Goal: Check status

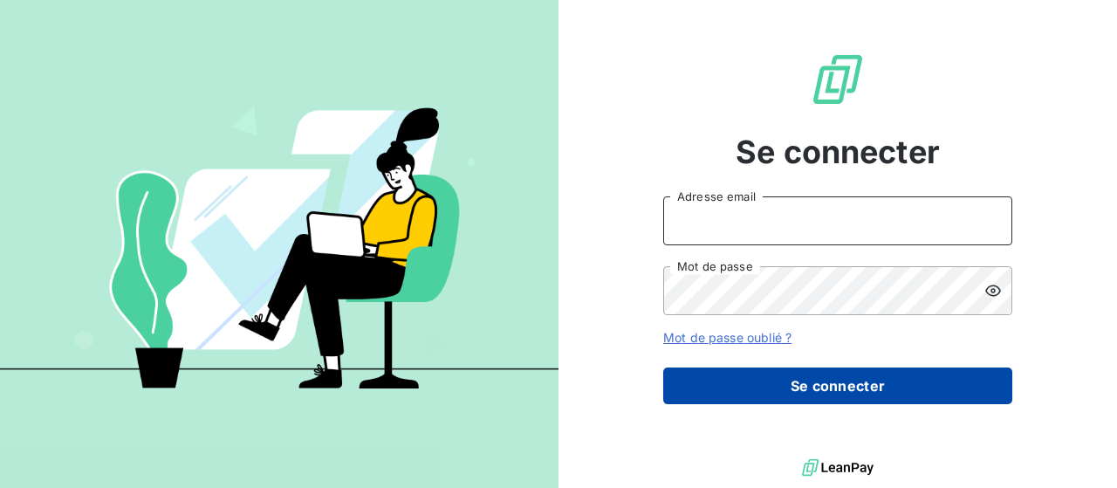
type input "[PERSON_NAME][EMAIL_ADDRESS][DOMAIN_NAME]"
click at [819, 402] on button "Se connecter" at bounding box center [837, 386] width 349 height 37
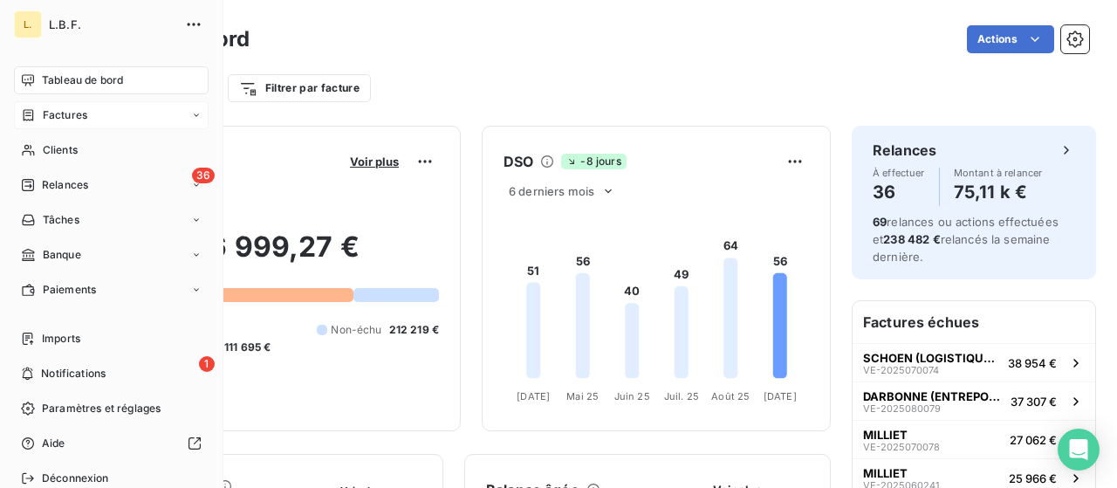
click at [30, 118] on icon at bounding box center [28, 115] width 15 height 14
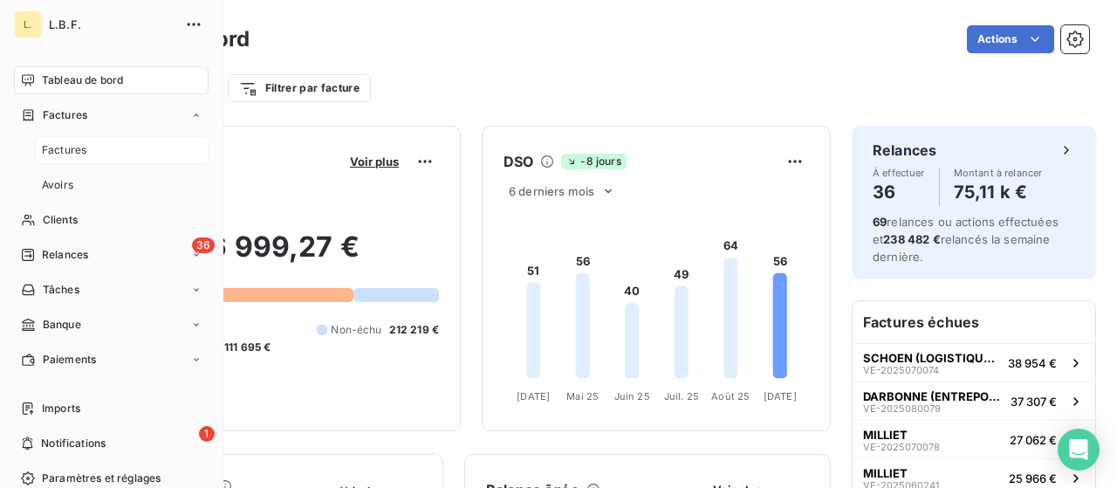
click at [89, 153] on div "Factures" at bounding box center [122, 150] width 174 height 28
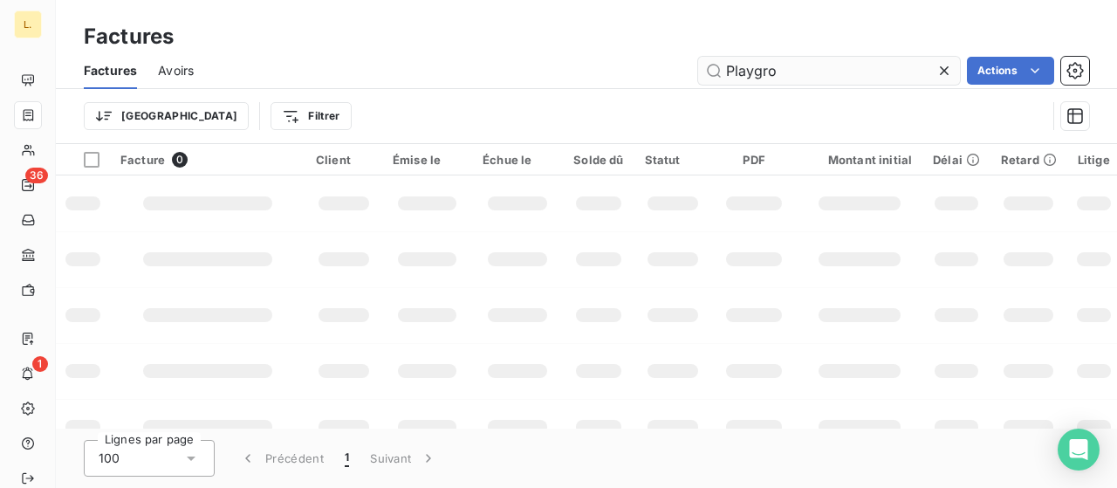
click at [822, 76] on input "Playgro" at bounding box center [829, 71] width 262 height 28
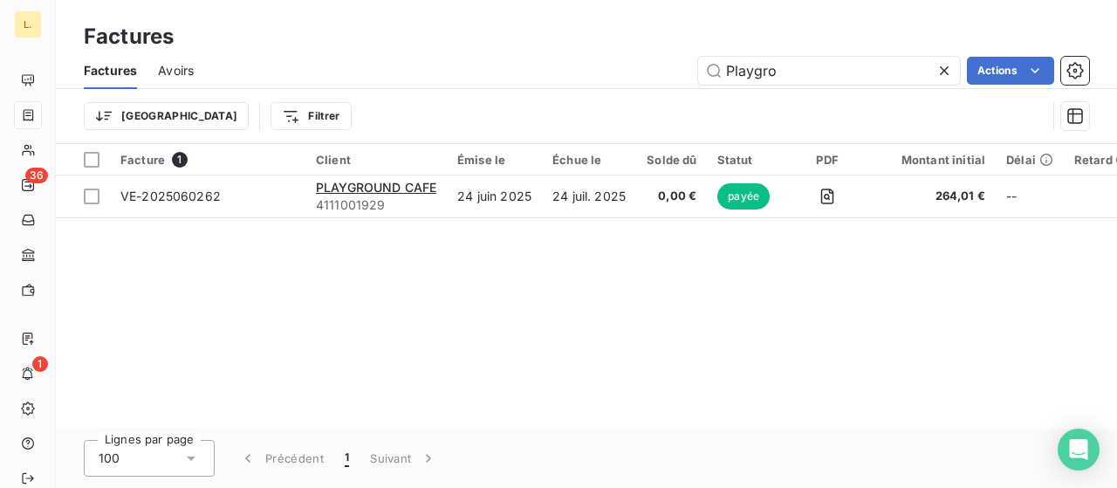
drag, startPoint x: 821, startPoint y: 76, endPoint x: 658, endPoint y: 93, distance: 163.2
click at [658, 93] on div "Factures Avoirs Playgro Actions Trier Filtrer" at bounding box center [587, 97] width 1062 height 91
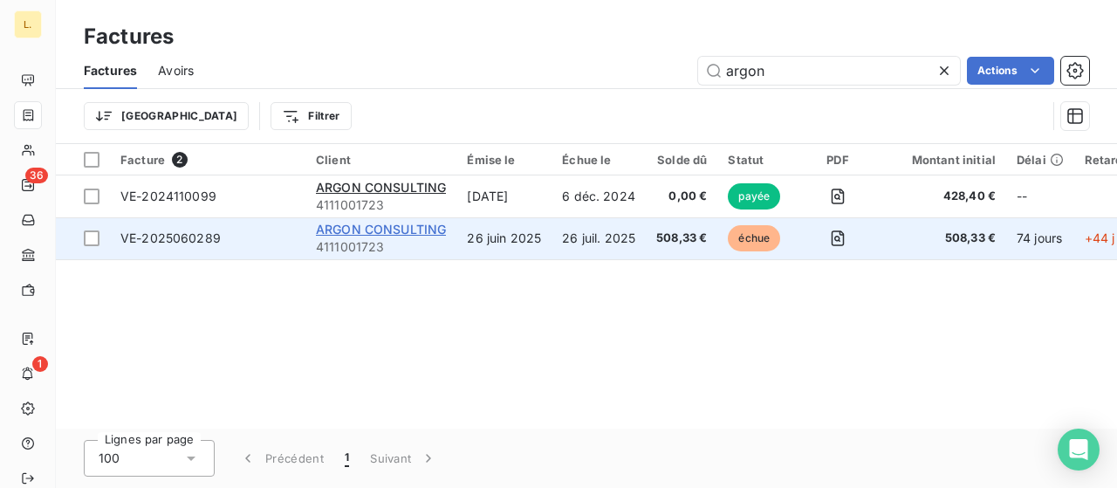
type input "argon"
click at [369, 230] on span "ARGON CONSULTING" at bounding box center [381, 229] width 130 height 15
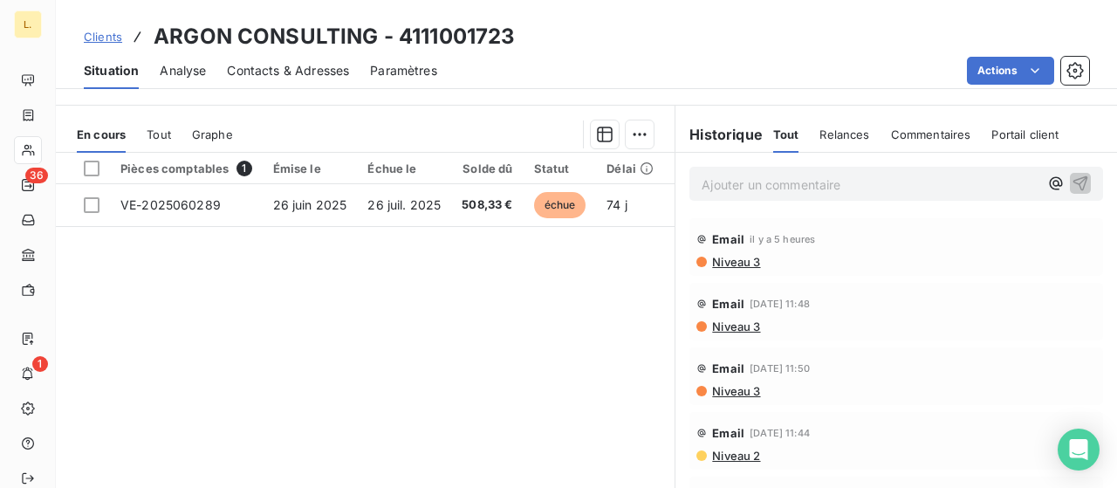
scroll to position [359, 0]
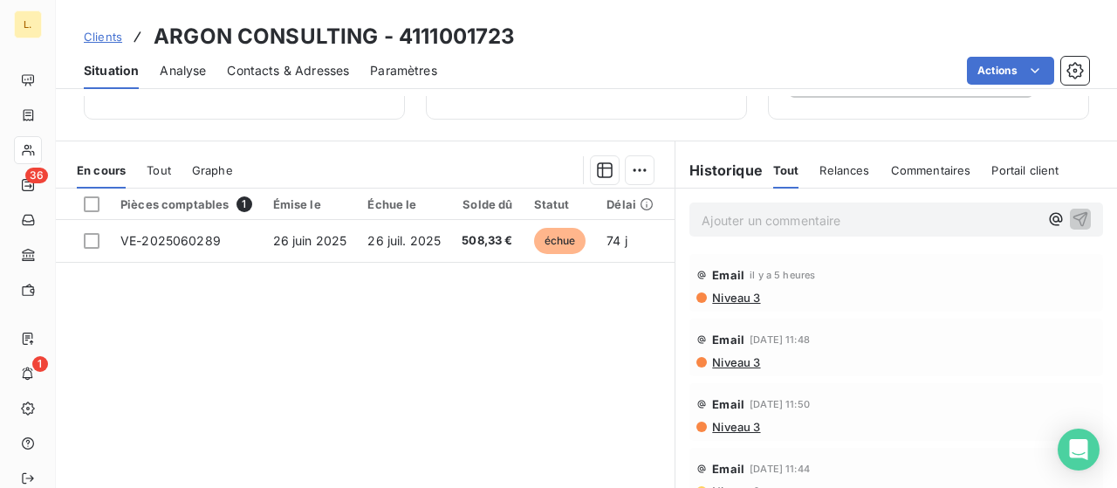
click at [201, 203] on div "Pièces comptables 1" at bounding box center [186, 204] width 132 height 16
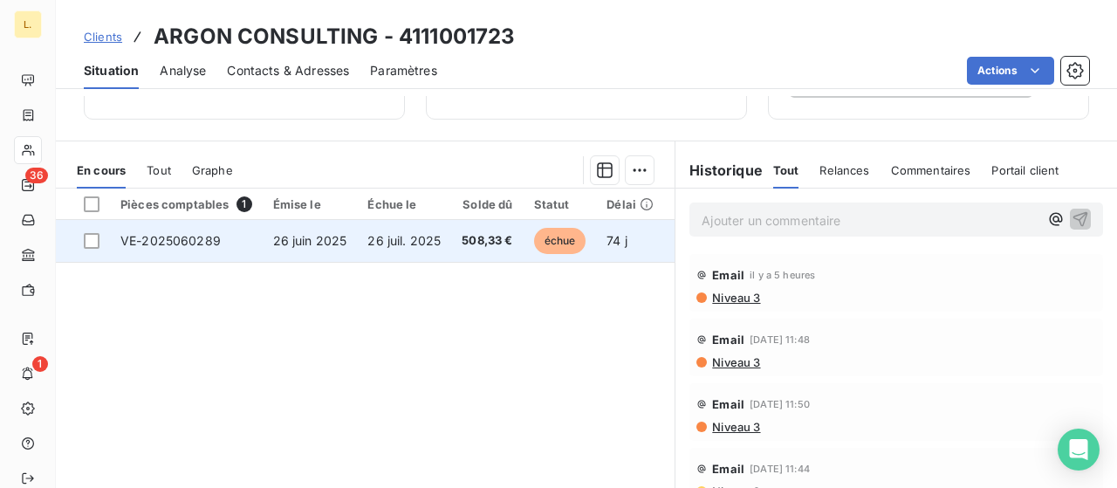
click at [180, 239] on span "VE-2025060289" at bounding box center [170, 240] width 100 height 15
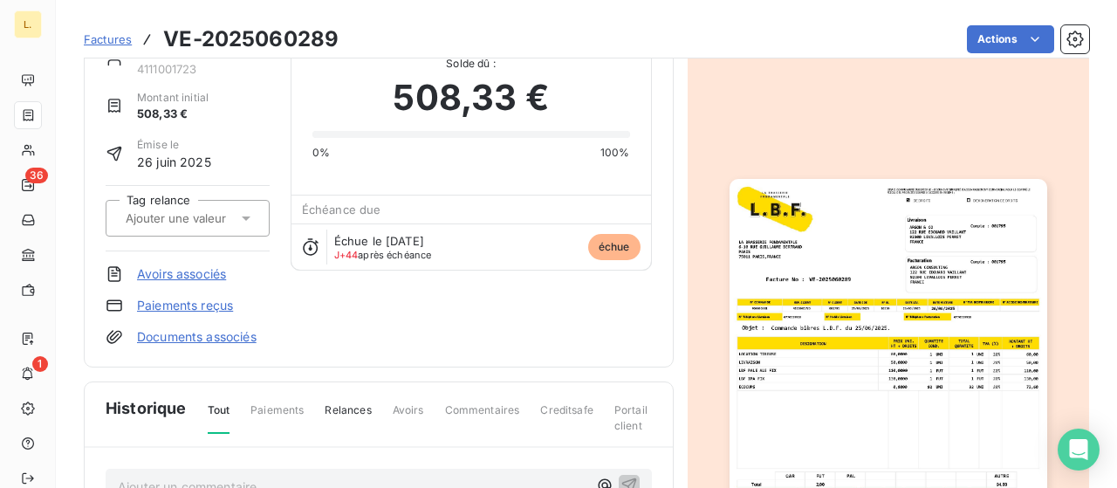
scroll to position [262, 0]
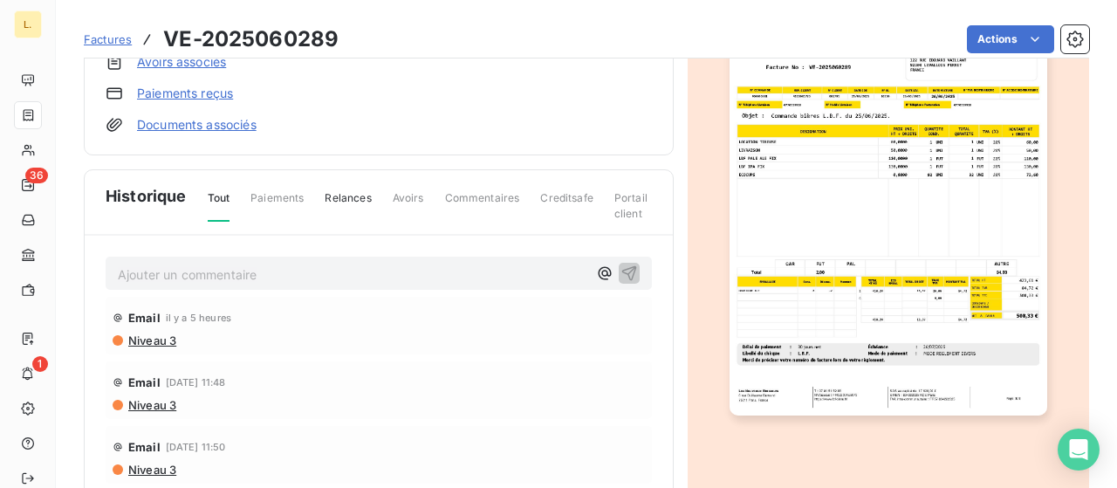
click at [288, 198] on span "Paiements" at bounding box center [277, 205] width 53 height 30
click at [282, 196] on span "Paiements" at bounding box center [277, 205] width 53 height 30
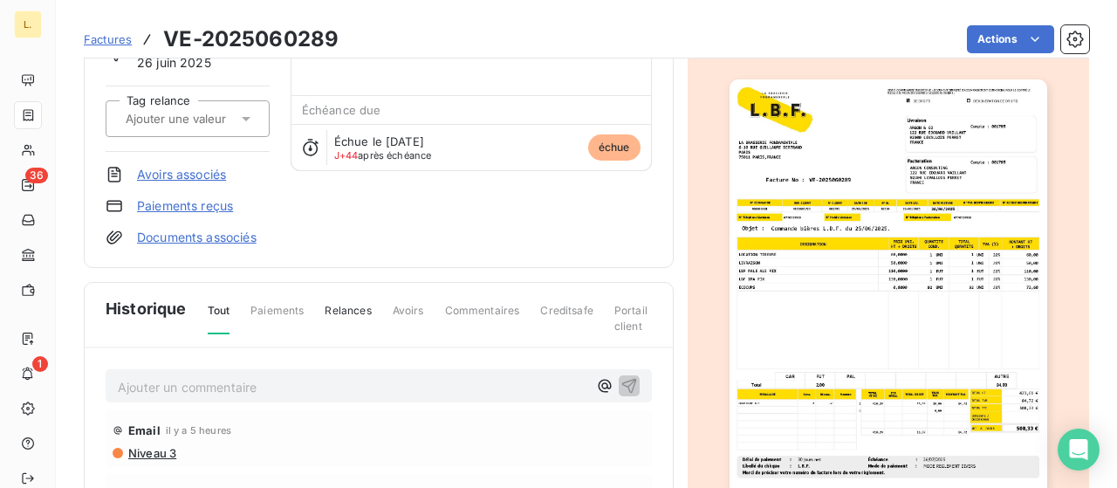
scroll to position [87, 0]
